Goal: Find specific page/section

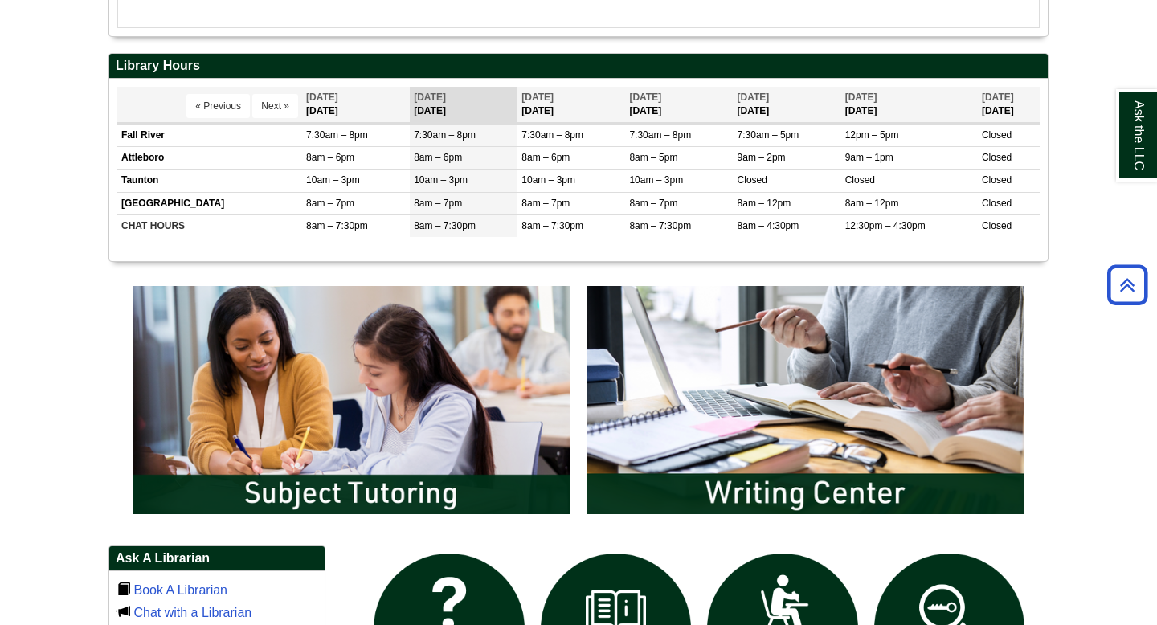
scroll to position [599, 0]
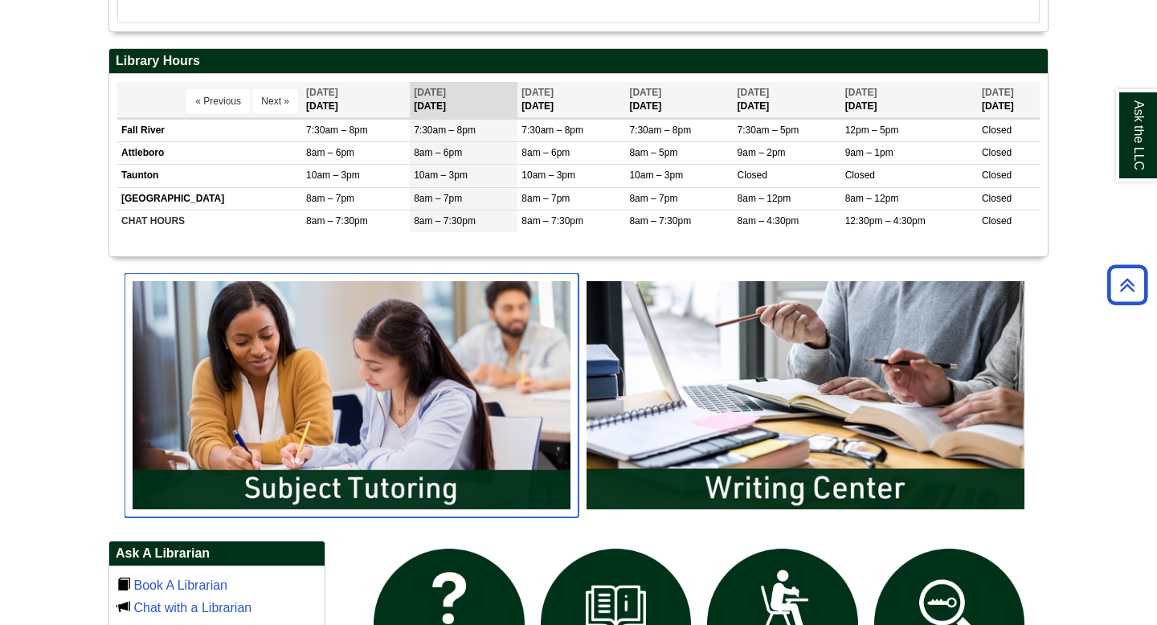
click at [365, 512] on img "slideshow" at bounding box center [352, 395] width 454 height 244
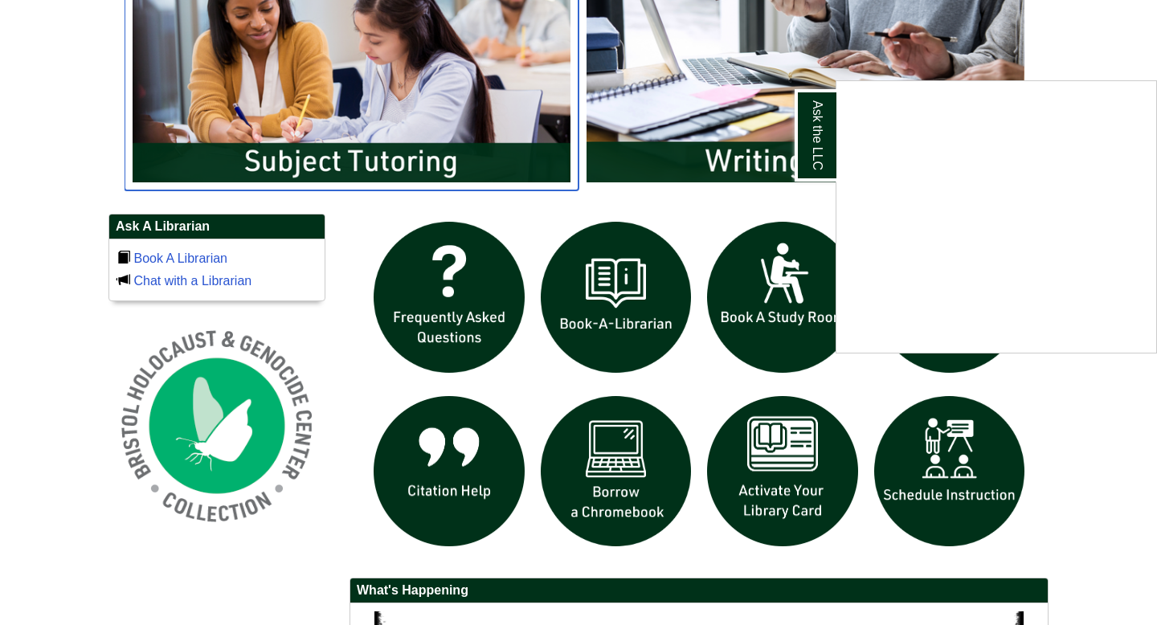
scroll to position [911, 0]
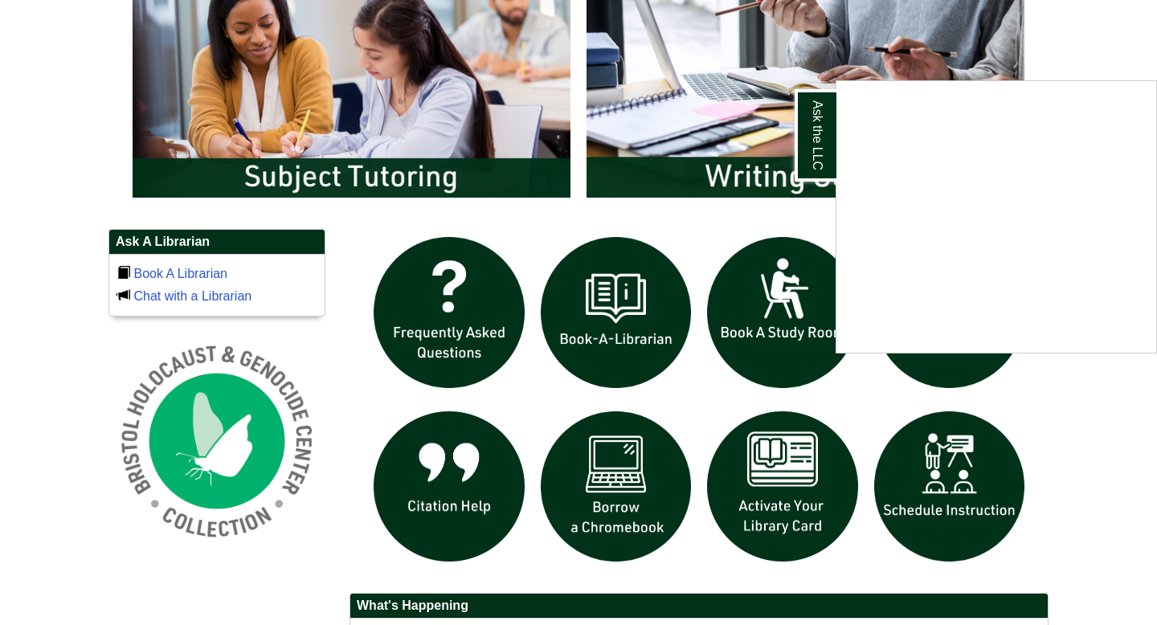
click at [375, 186] on div "Ask the LLC" at bounding box center [578, 312] width 1157 height 625
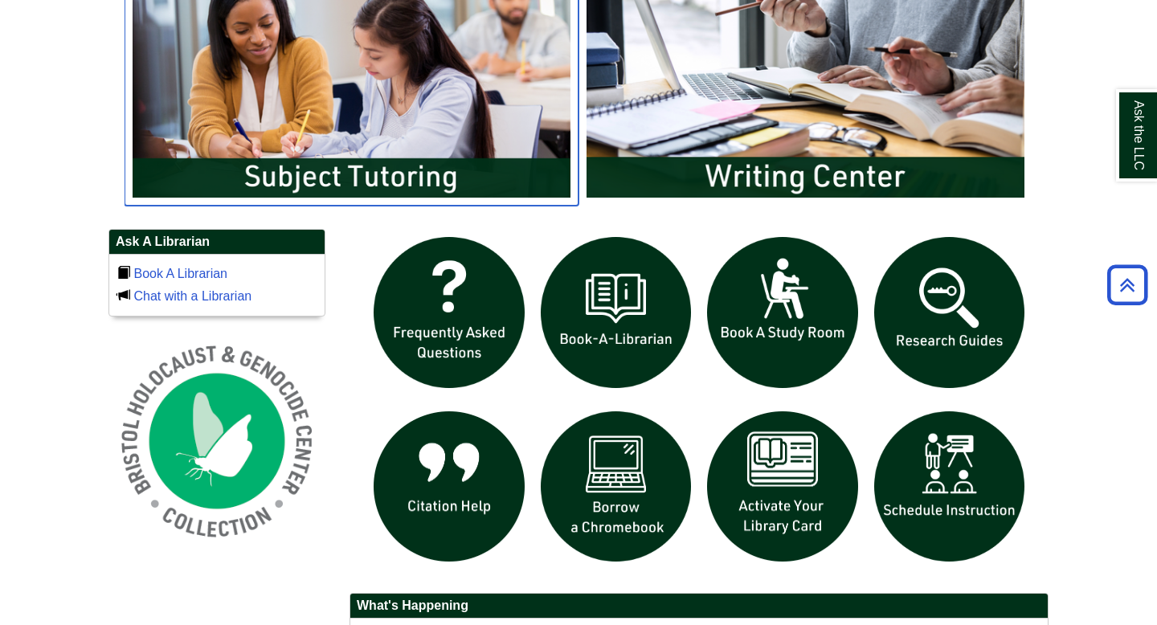
click at [419, 153] on img "slideshow" at bounding box center [352, 83] width 454 height 244
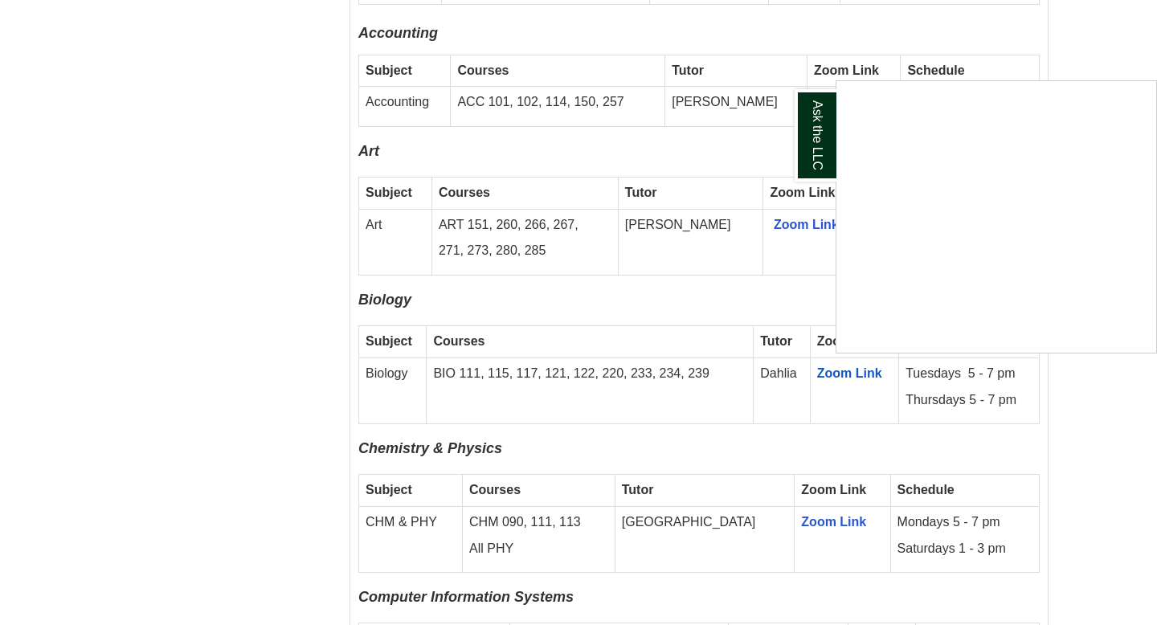
scroll to position [1302, 0]
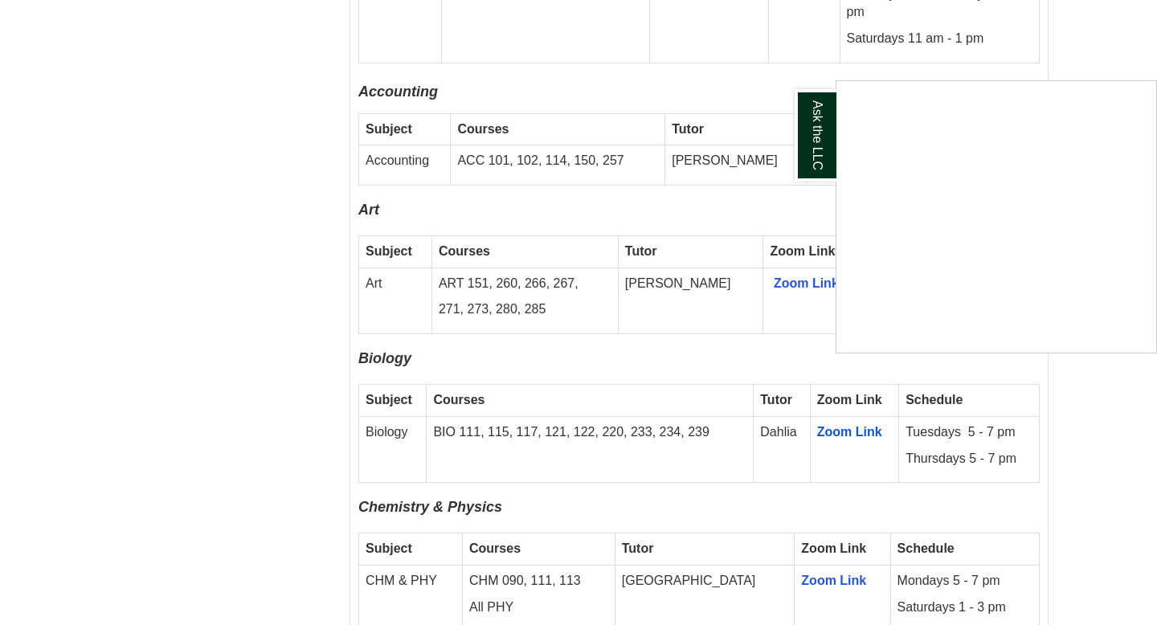
click at [842, 410] on div "Ask the LLC" at bounding box center [578, 312] width 1157 height 625
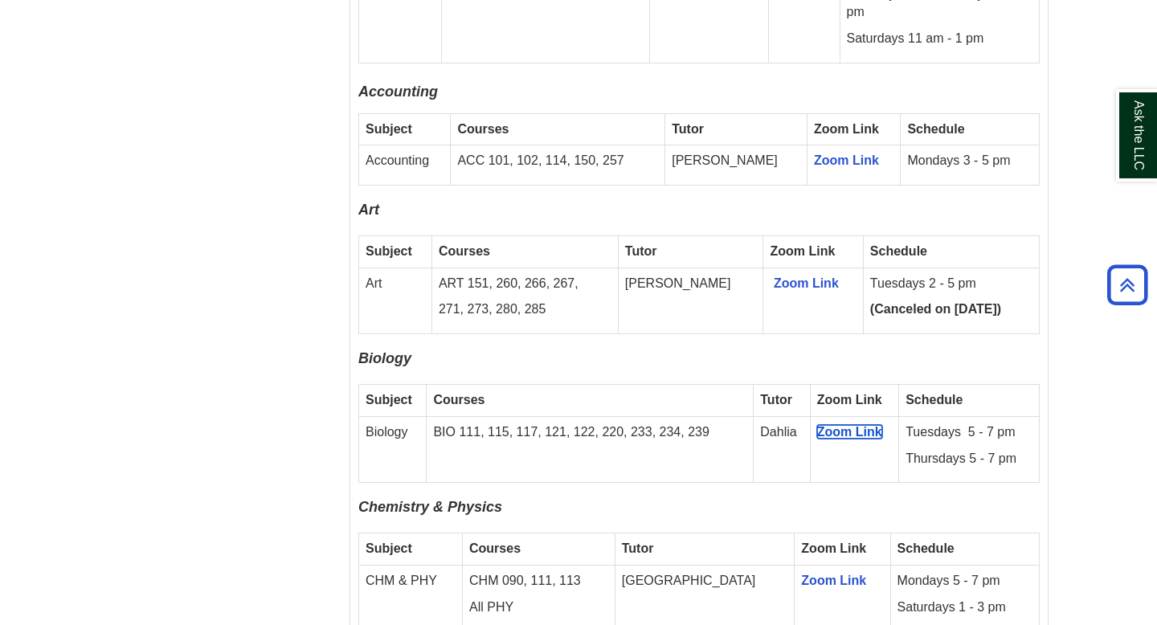
click at [842, 425] on span "Zoom Link" at bounding box center [849, 432] width 65 height 14
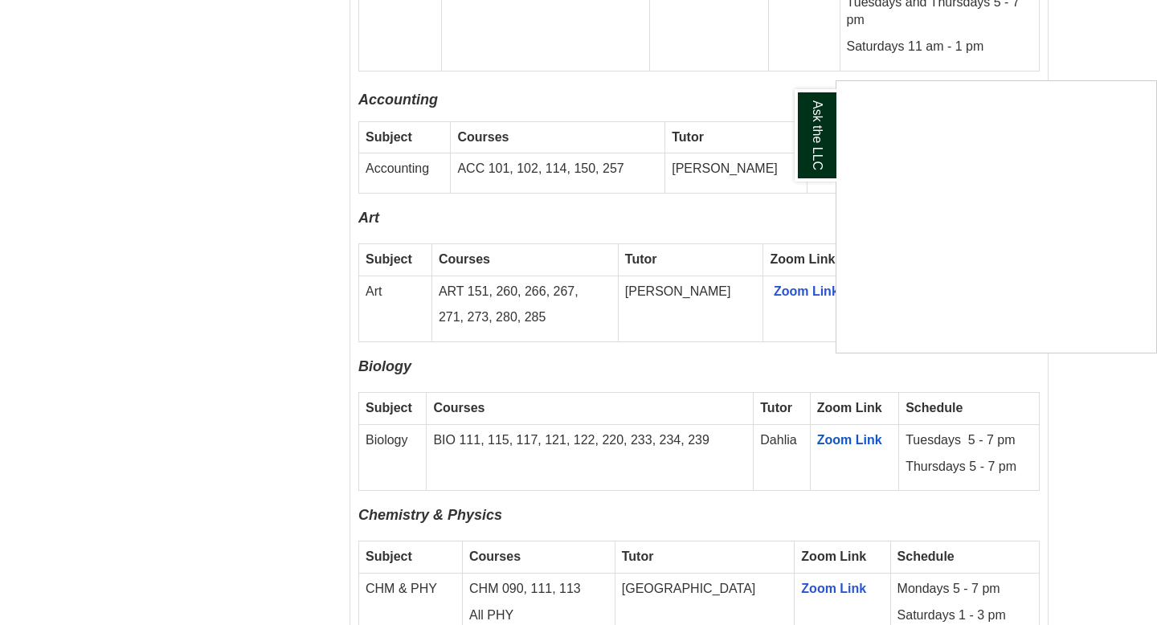
scroll to position [1305, 0]
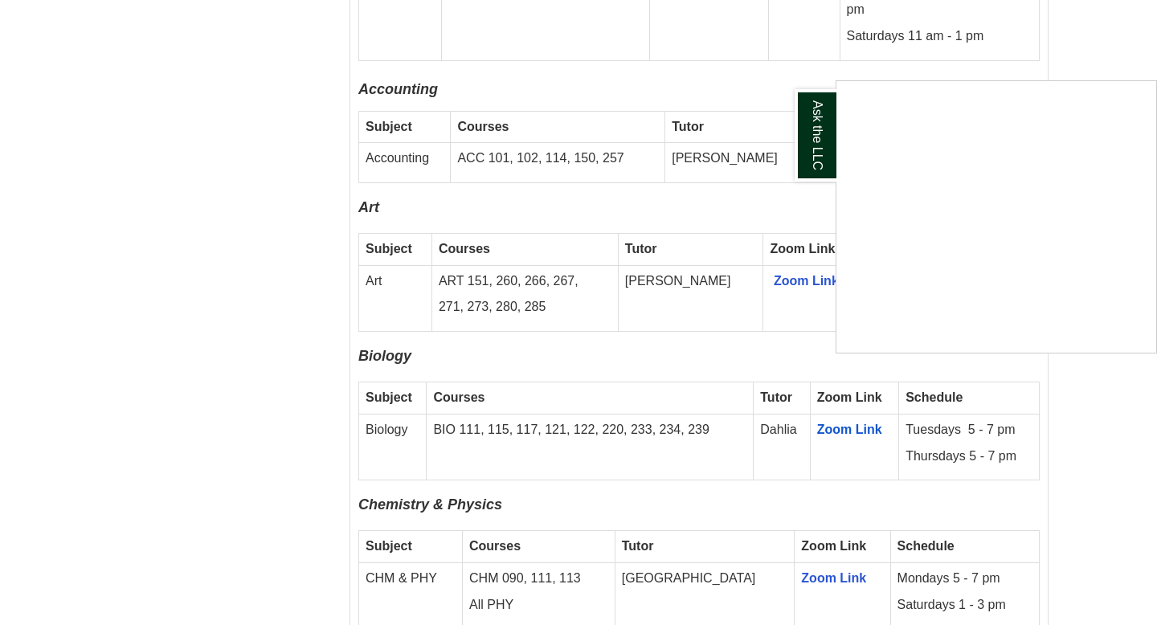
click at [864, 410] on div "Ask the LLC" at bounding box center [578, 312] width 1157 height 625
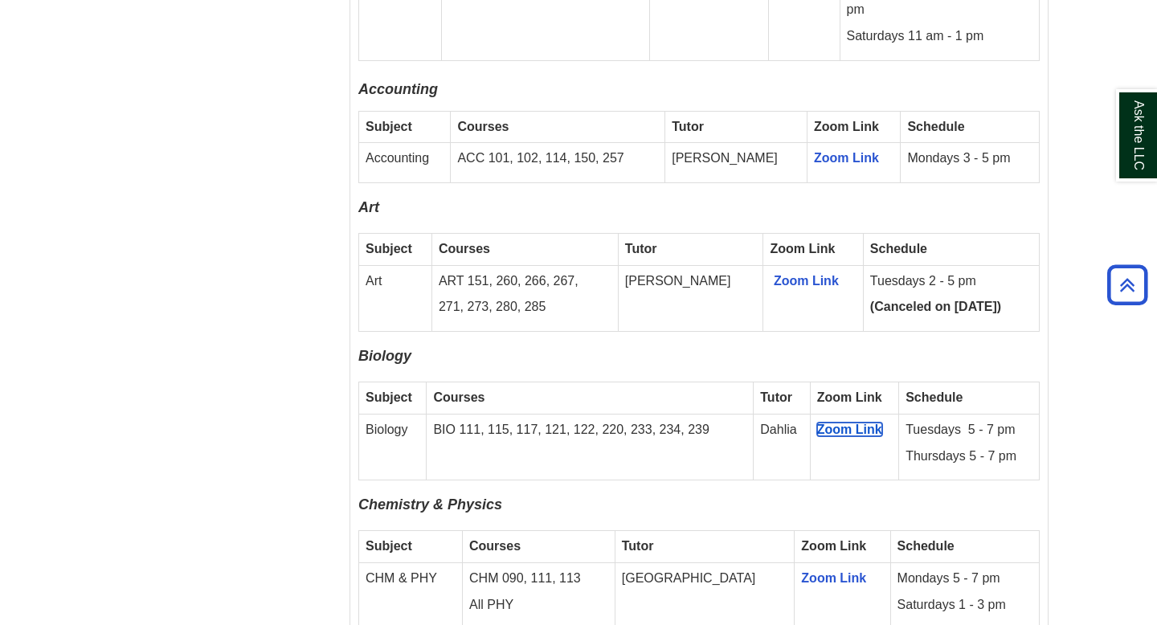
click at [864, 423] on span "Zoom Link" at bounding box center [849, 430] width 65 height 14
